Goal: Transaction & Acquisition: Purchase product/service

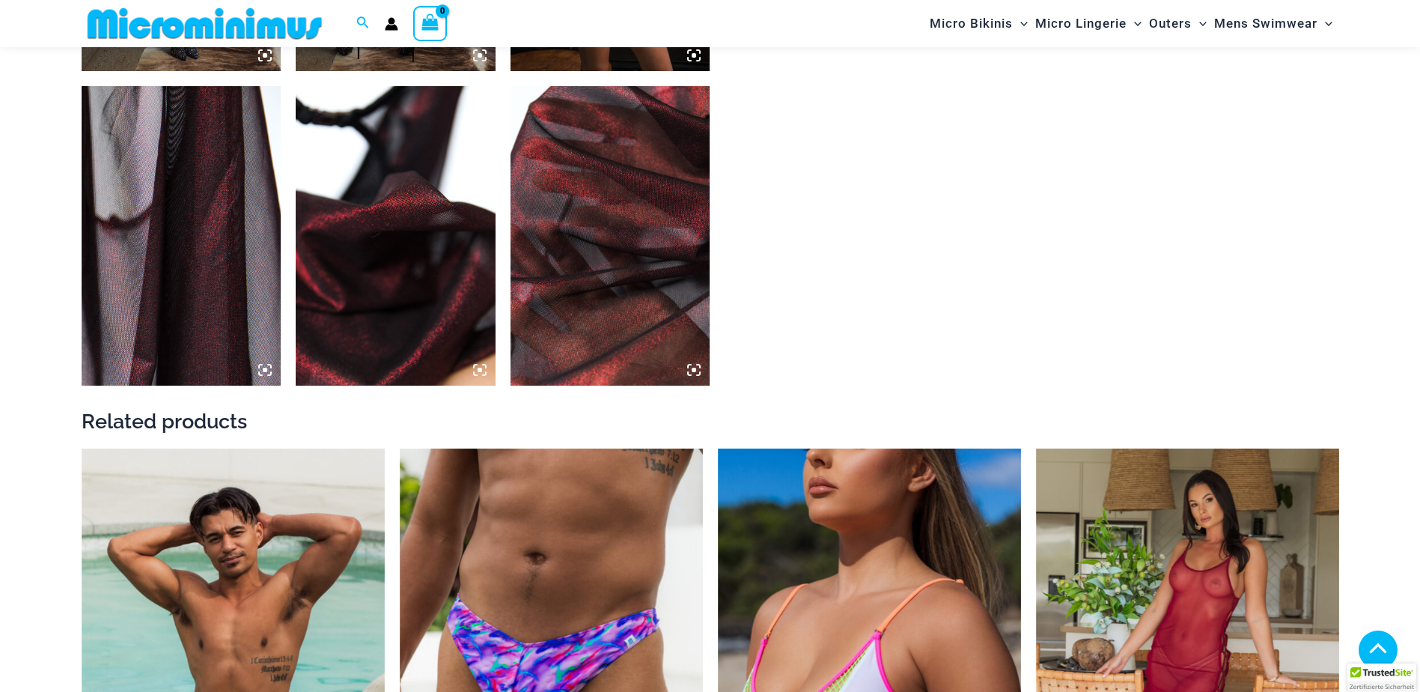
scroll to position [1936, 0]
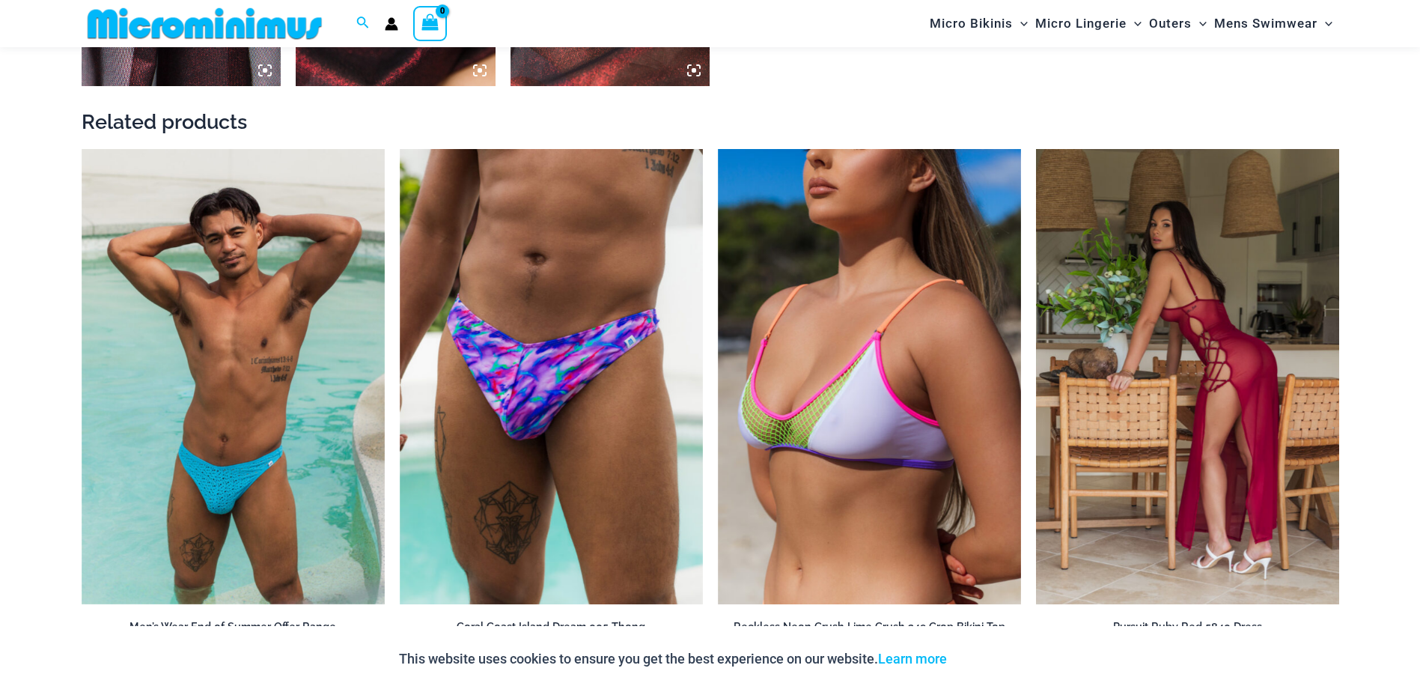
type input "**********"
click at [1173, 319] on img at bounding box center [1187, 376] width 303 height 455
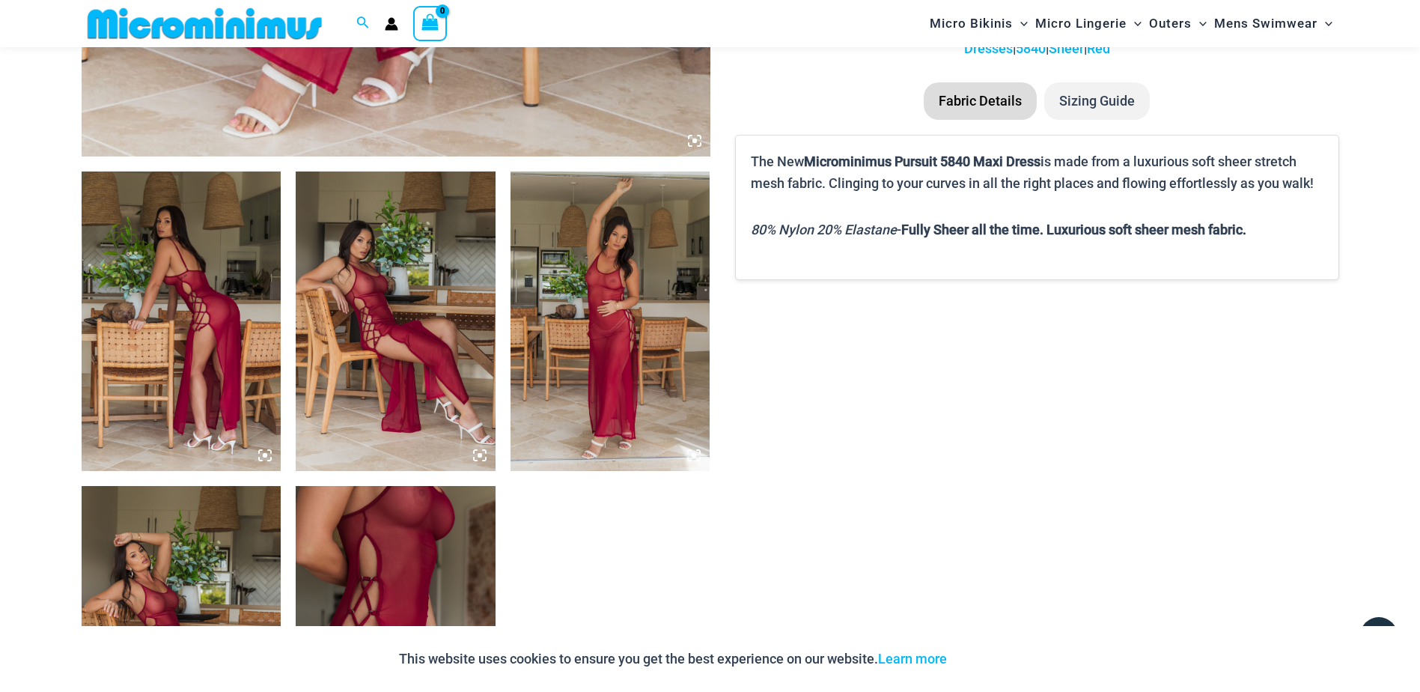
scroll to position [960, 0]
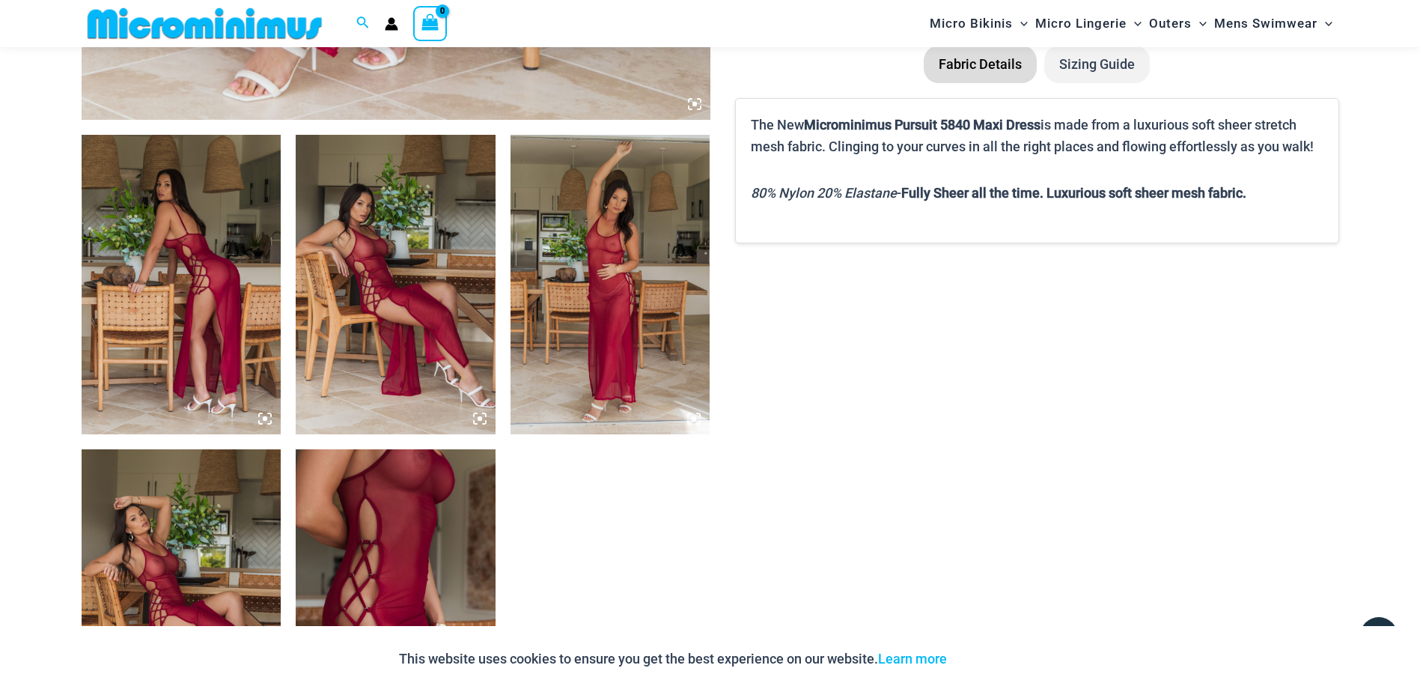
type input "**********"
click at [380, 302] on img at bounding box center [396, 284] width 200 height 299
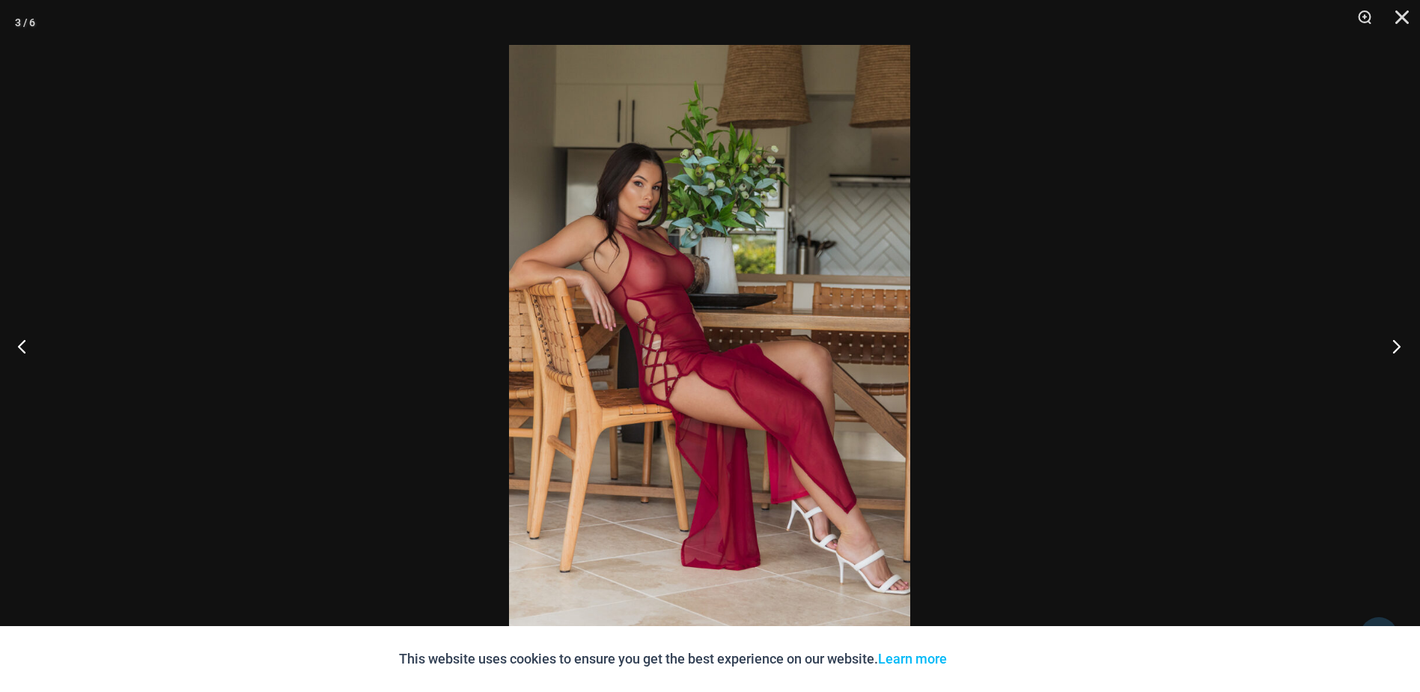
click at [1393, 352] on button "Next" at bounding box center [1392, 345] width 56 height 75
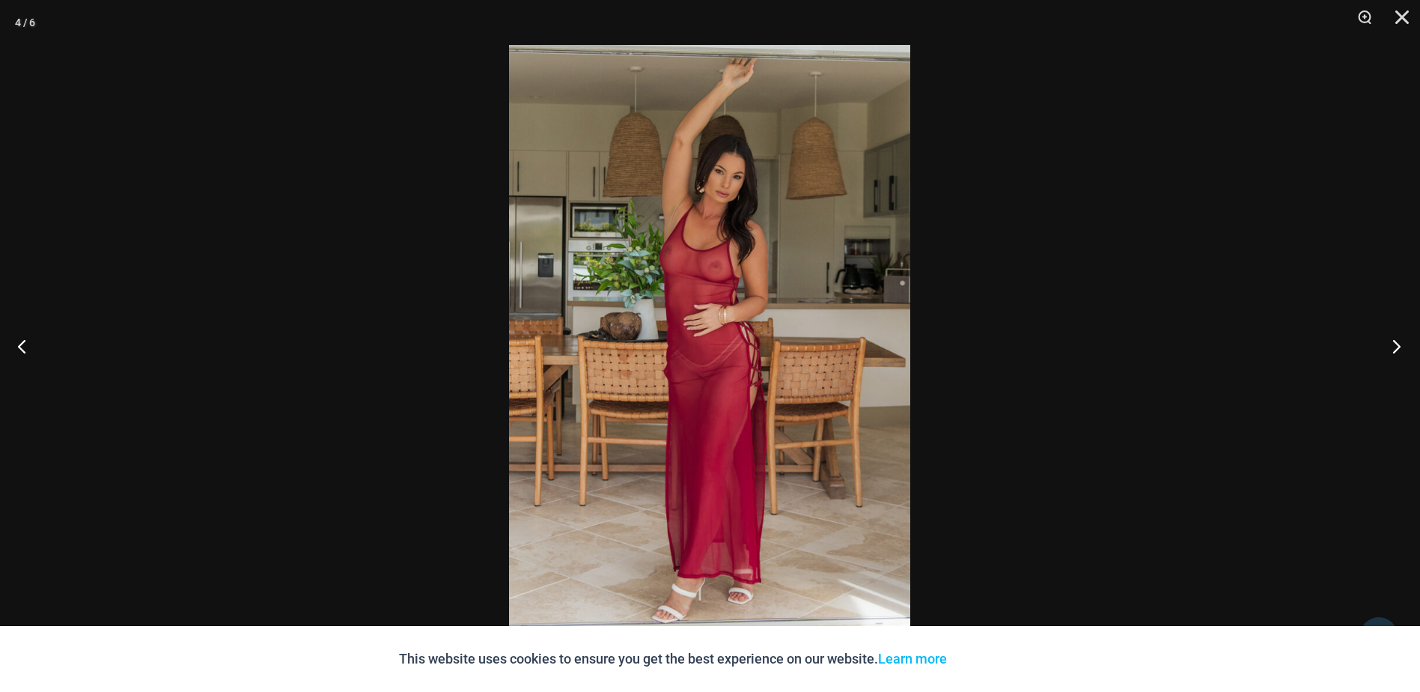
click at [1393, 352] on button "Next" at bounding box center [1392, 345] width 56 height 75
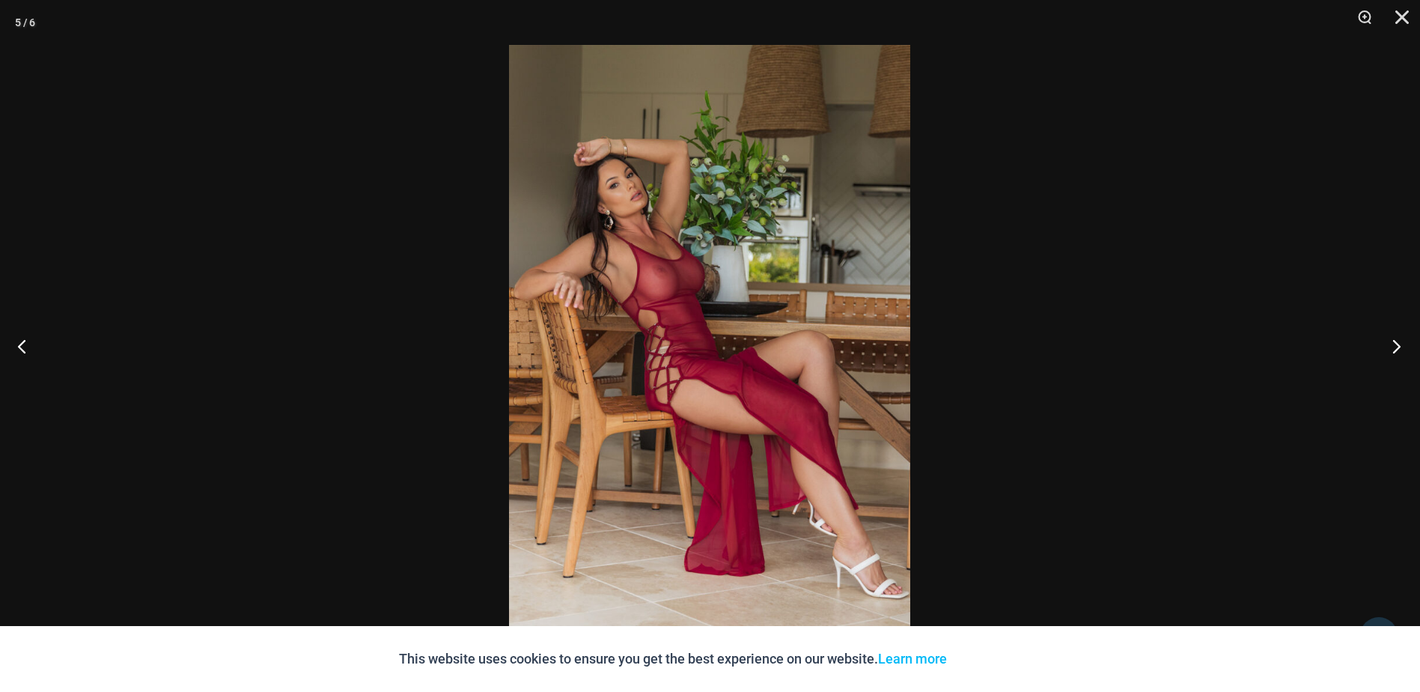
click at [1393, 352] on button "Next" at bounding box center [1392, 345] width 56 height 75
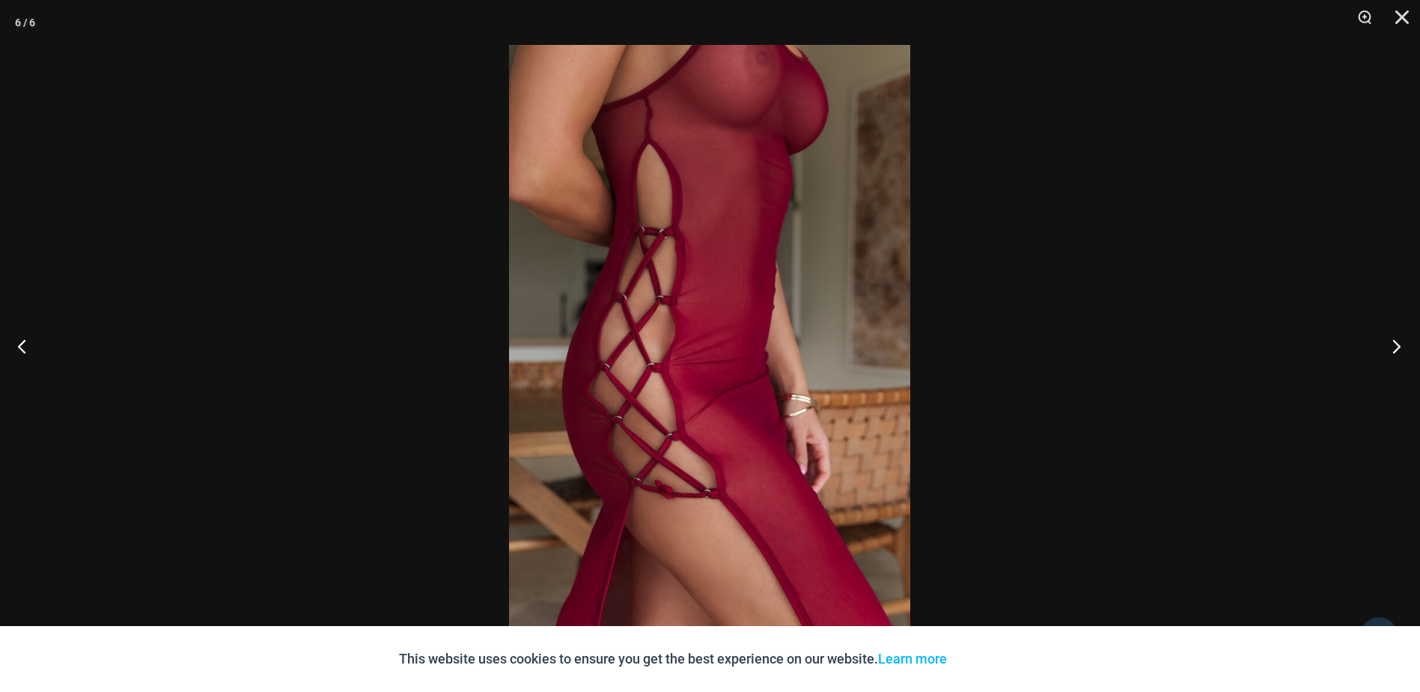
click at [1393, 352] on button "Next" at bounding box center [1392, 345] width 56 height 75
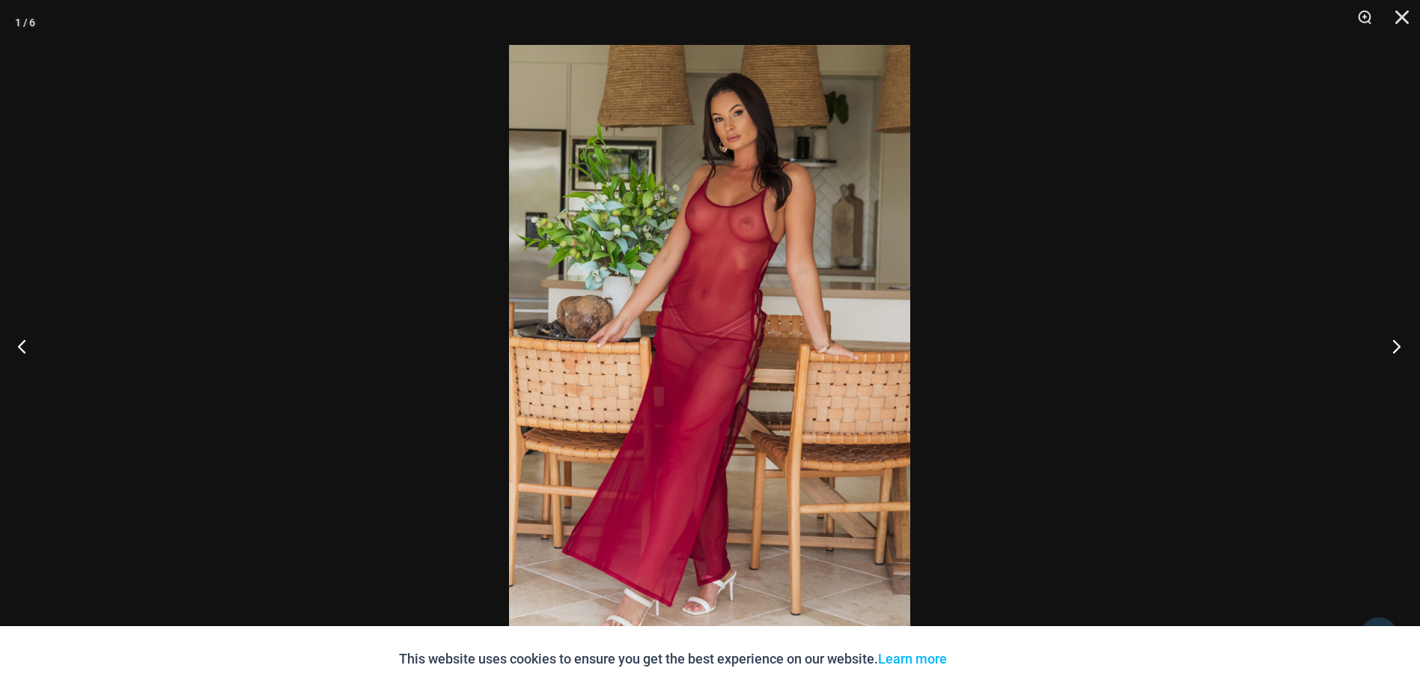
click at [1393, 352] on button "Next" at bounding box center [1392, 345] width 56 height 75
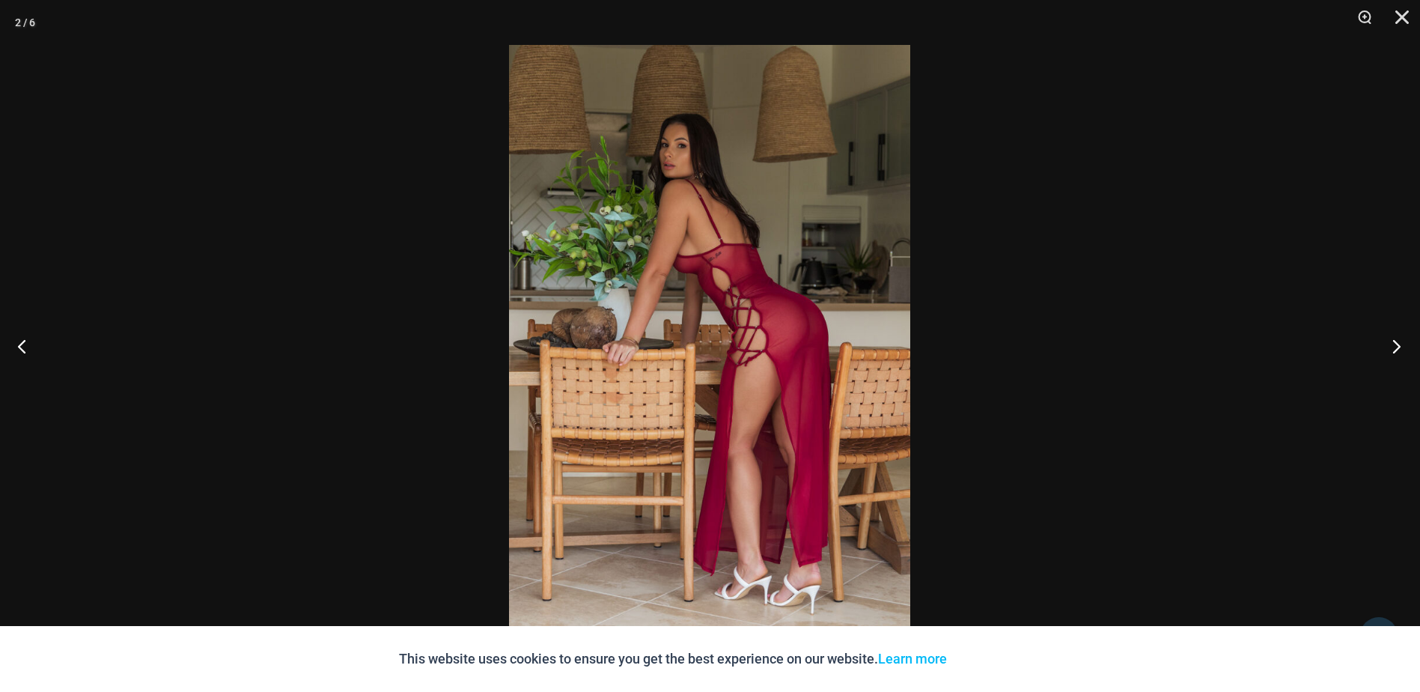
click at [1393, 352] on button "Next" at bounding box center [1392, 345] width 56 height 75
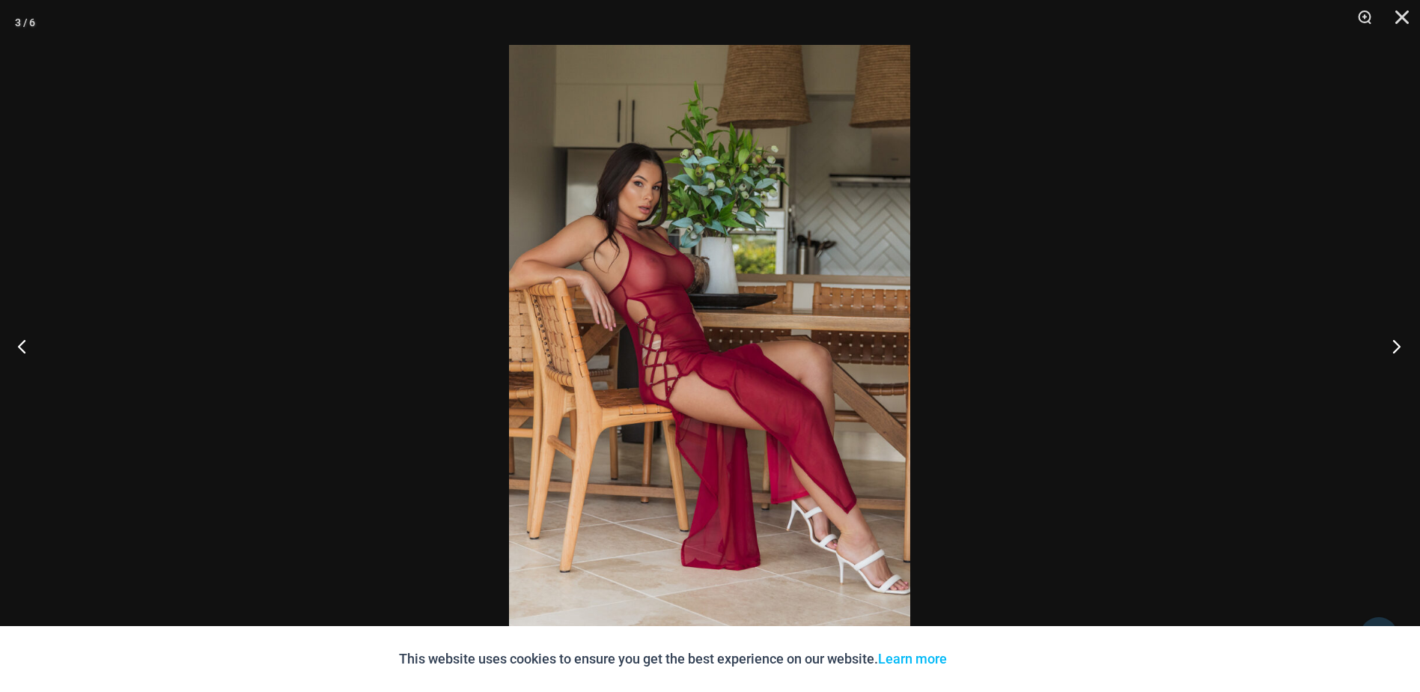
click at [1393, 352] on button "Next" at bounding box center [1392, 345] width 56 height 75
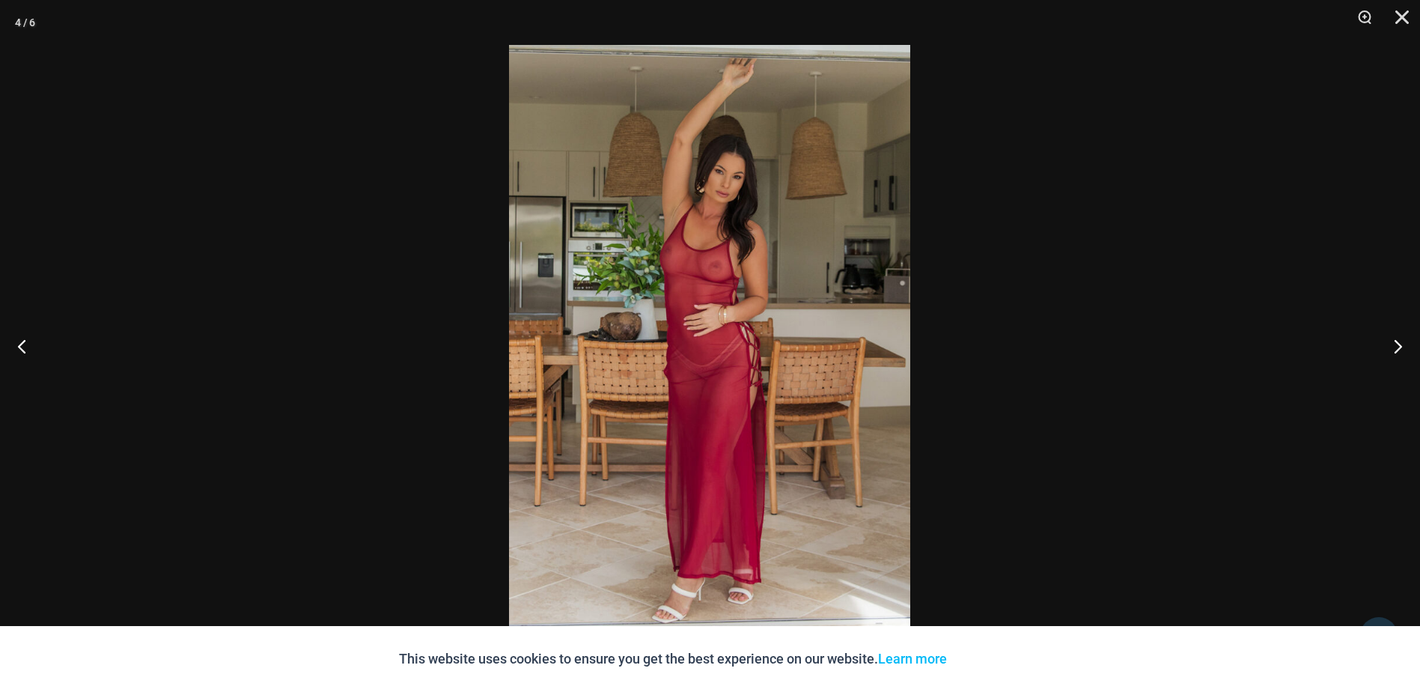
click at [1416, 13] on div at bounding box center [710, 346] width 1420 height 692
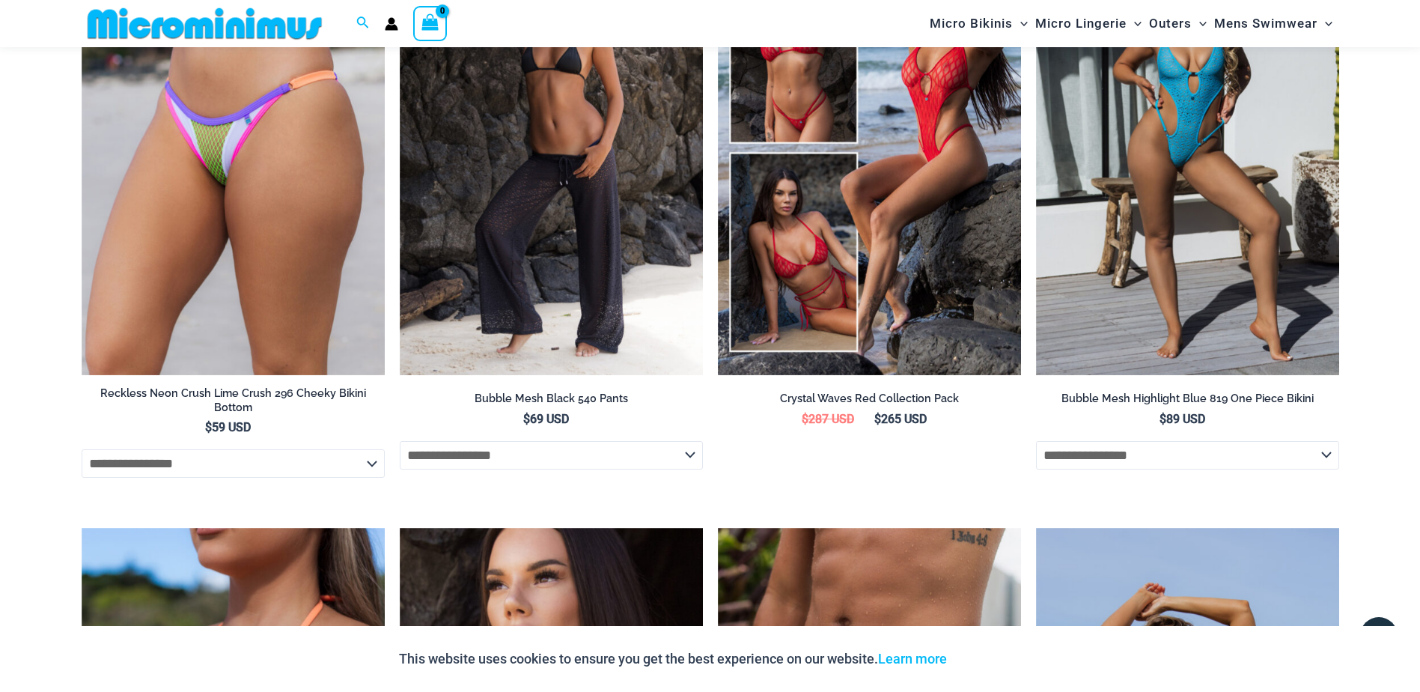
scroll to position [3055, 0]
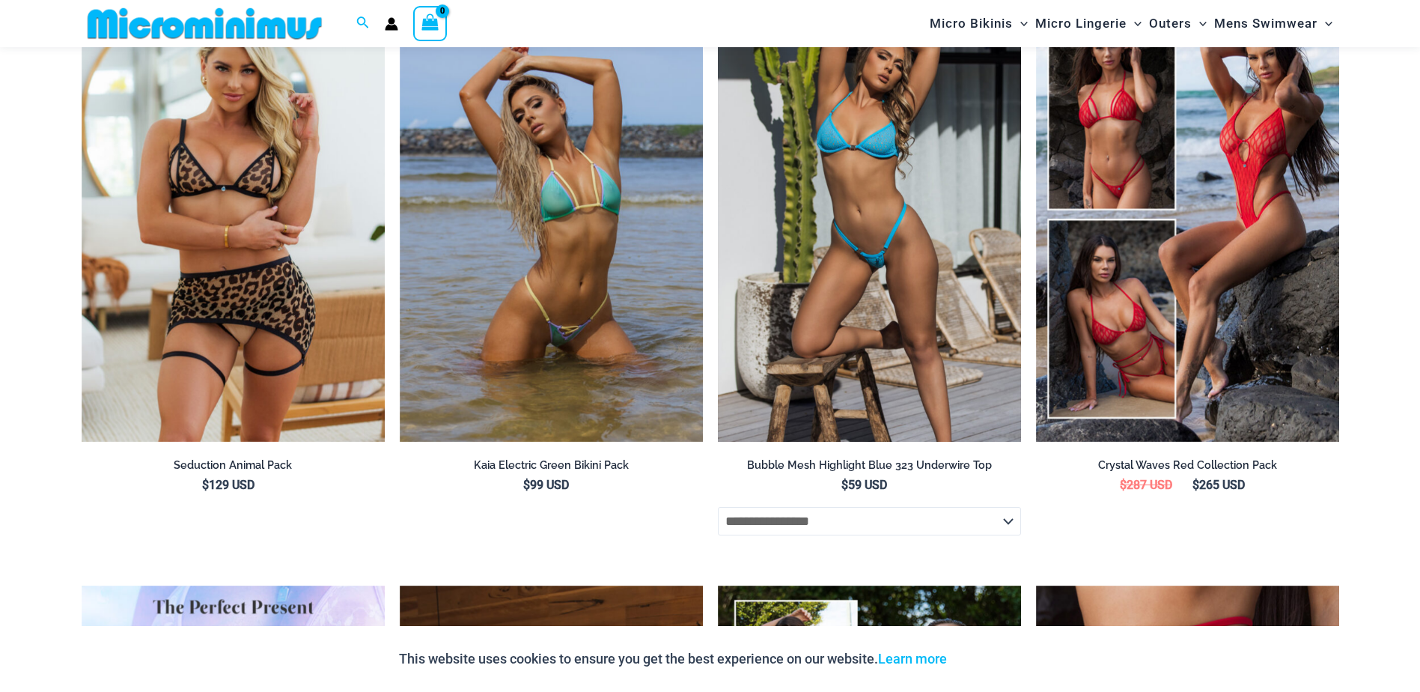
scroll to position [2698, 0]
